Goal: Task Accomplishment & Management: Complete application form

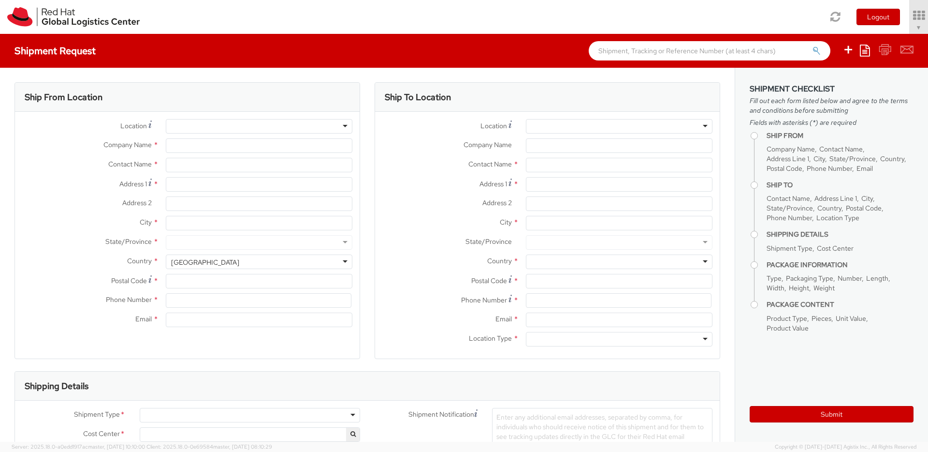
select select "850"
select select
type input "Red Hat Czech s.r.o."
type input "Mackenzie Smit"
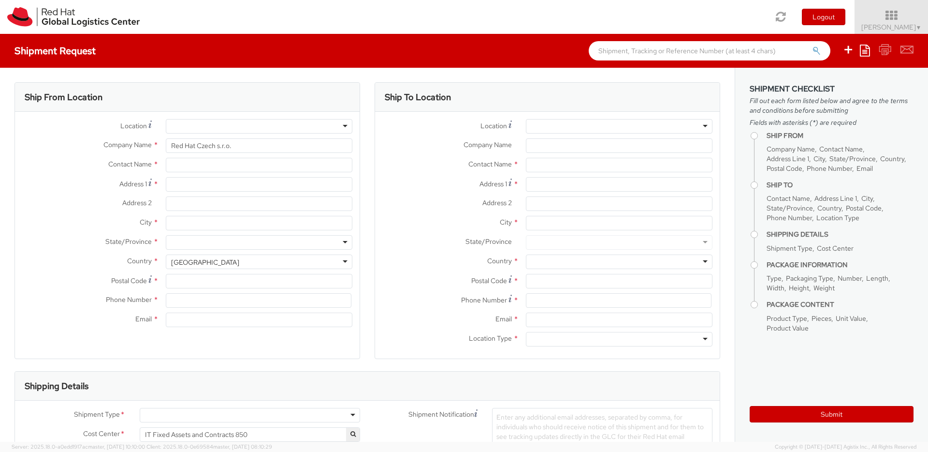
type input "Purkynova 647/111"
type input "BRNO"
type input "621 00"
type input "420 532 294 555"
type input "macsmit@redhat.com"
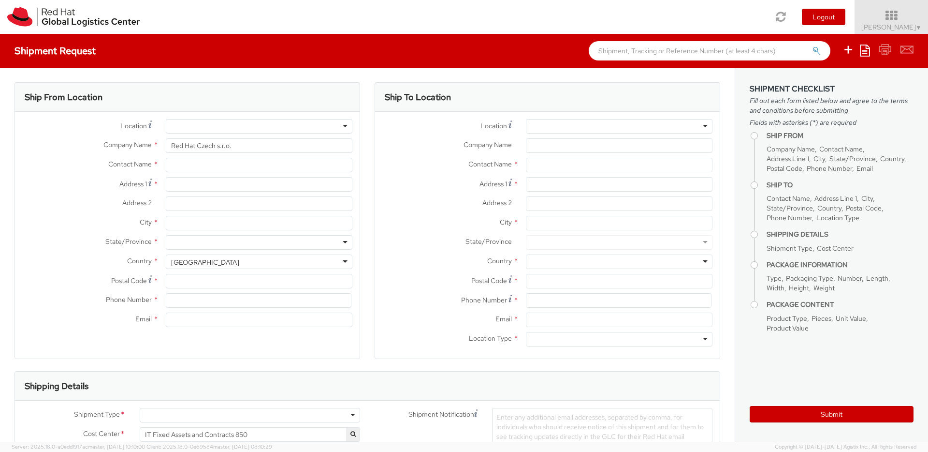
select select "CM"
select select "KGS"
